Goal: Check status: Check status

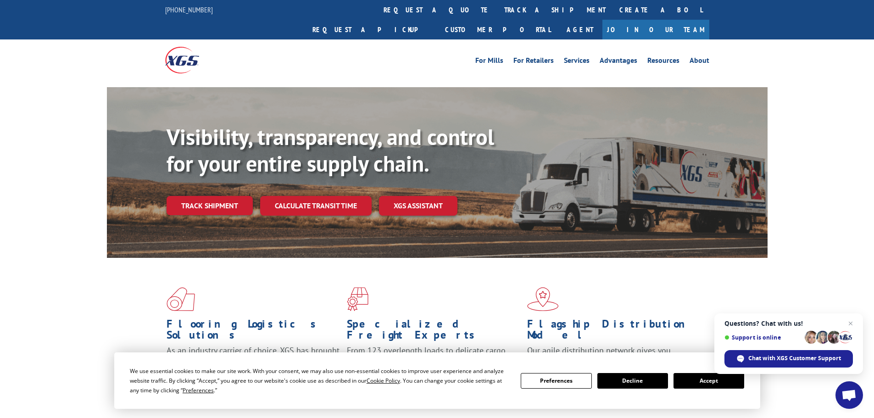
drag, startPoint x: 216, startPoint y: 184, endPoint x: 228, endPoint y: 169, distance: 18.9
click at [216, 196] on link "Track shipment" at bounding box center [210, 205] width 86 height 19
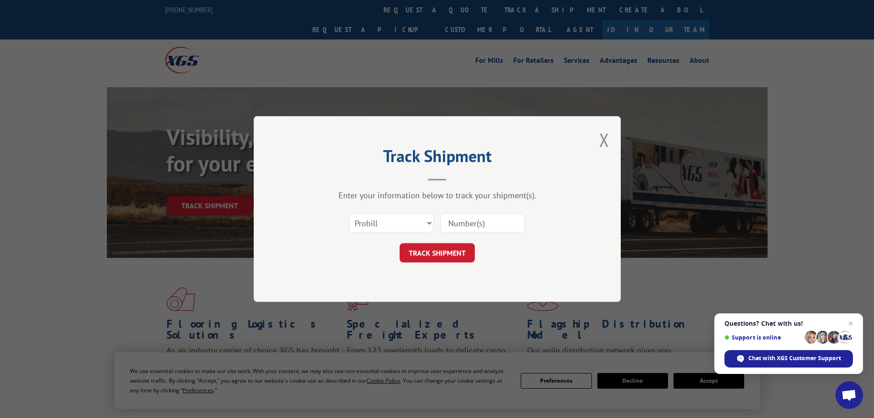
click at [472, 223] on input at bounding box center [482, 222] width 84 height 19
paste input "16657779"
type input "16657779"
click at [457, 253] on button "TRACK SHIPMENT" at bounding box center [437, 252] width 75 height 19
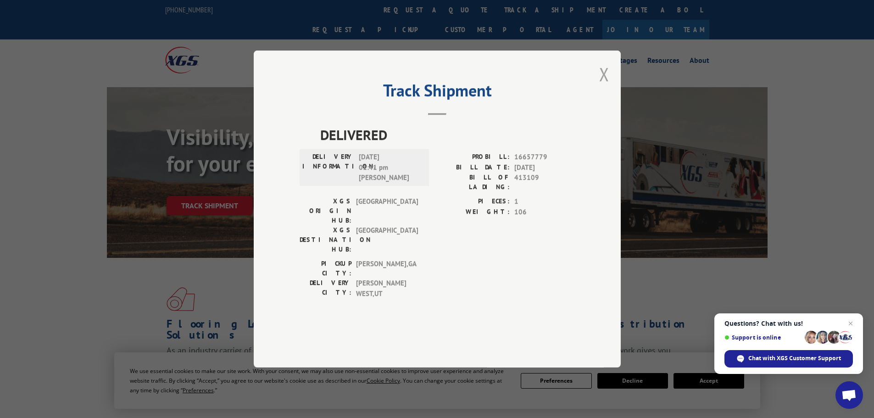
click at [607, 86] on button "Close modal" at bounding box center [604, 74] width 10 height 24
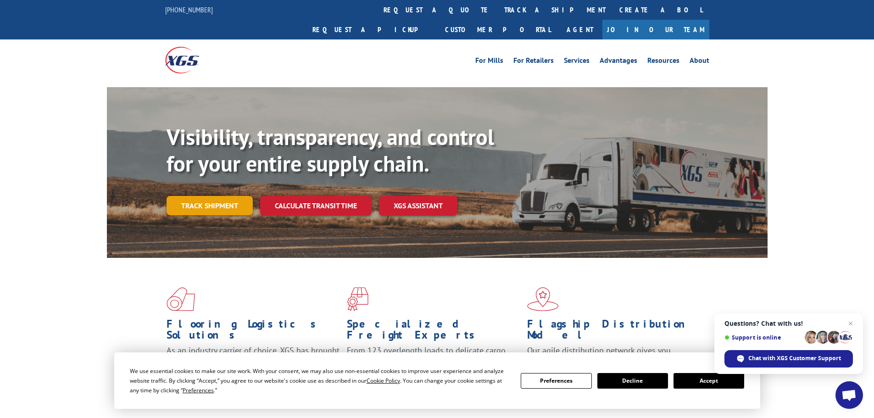
click at [189, 196] on link "Track shipment" at bounding box center [210, 205] width 86 height 19
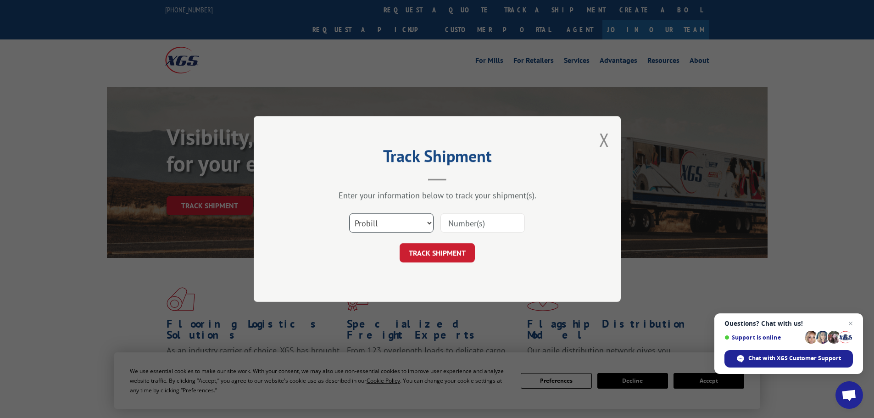
click at [373, 220] on select "Select category... Probill BOL PO" at bounding box center [391, 222] width 84 height 19
select select "bol"
click at [349, 213] on select "Select category... Probill BOL PO" at bounding box center [391, 222] width 84 height 19
click at [479, 221] on input at bounding box center [482, 222] width 84 height 19
paste input "04511300016657779"
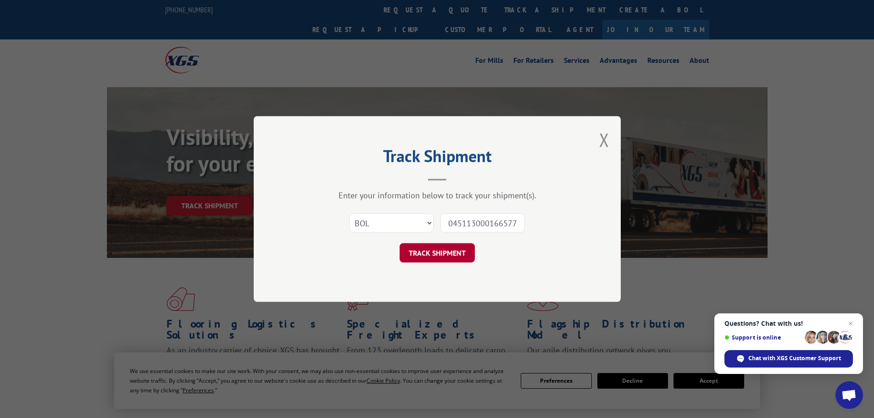
scroll to position [0, 10]
type input "04511300016657779"
click at [412, 262] on button "TRACK SHIPMENT" at bounding box center [437, 252] width 75 height 19
